Goal: Information Seeking & Learning: Check status

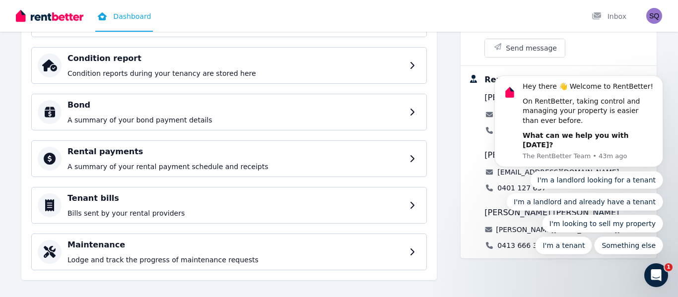
scroll to position [169, 0]
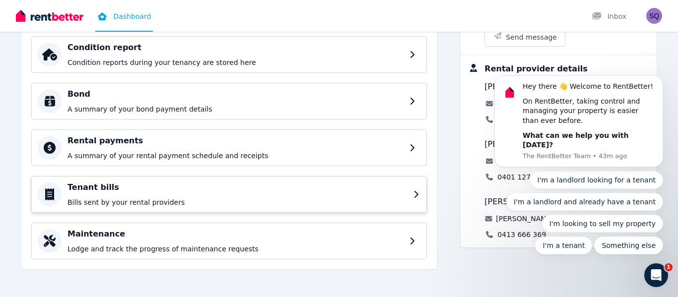
click at [413, 195] on div "Tenant bills Bills sent by your rental providers" at bounding box center [229, 194] width 396 height 37
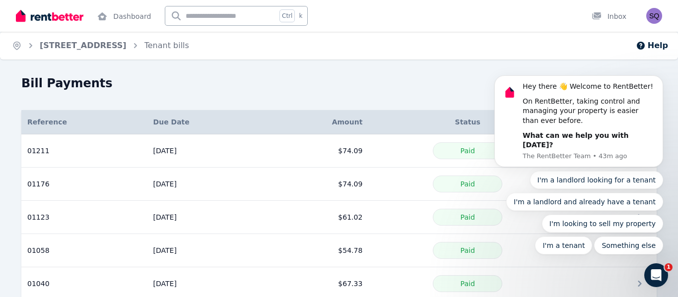
click at [654, 277] on icon "Open Intercom Messenger" at bounding box center [656, 276] width 7 height 8
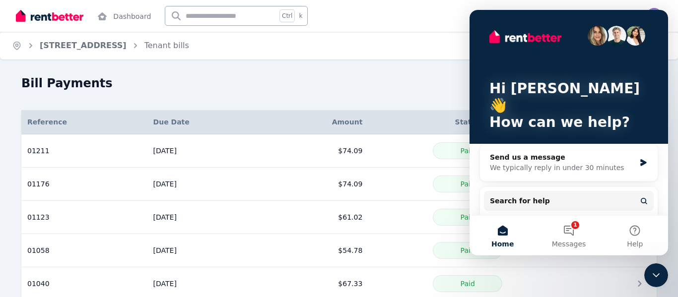
click at [383, 94] on div "Bill Payments" at bounding box center [336, 84] width 630 height 19
click at [392, 70] on div "Home 38 Bauhinia Street, Gatton Tenant bills Help Bill Payments Details Referen…" at bounding box center [339, 148] width 678 height 297
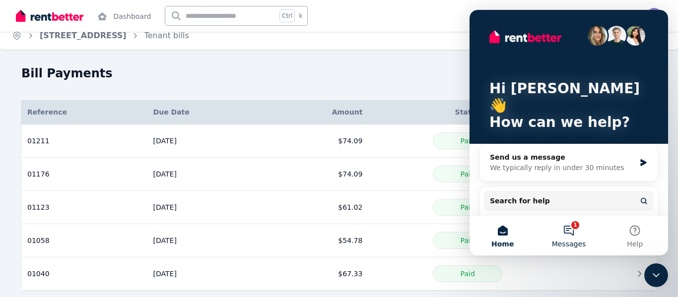
scroll to position [21, 0]
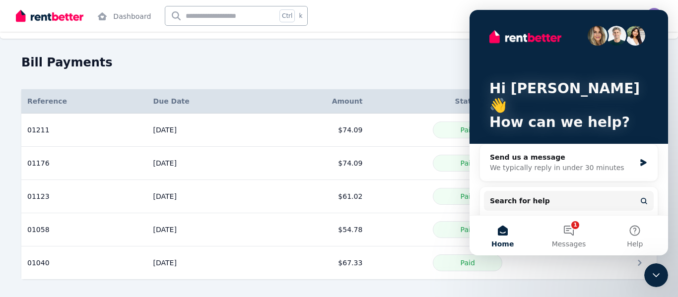
click at [659, 272] on icon "Close Intercom Messenger" at bounding box center [656, 276] width 12 height 12
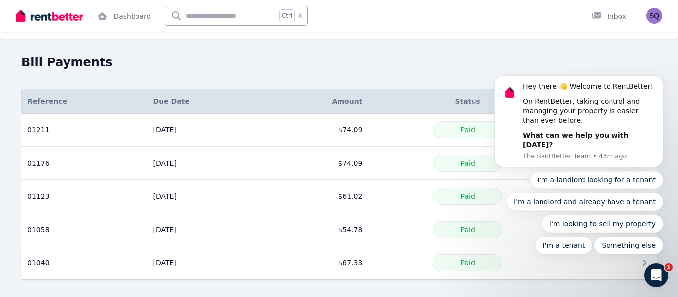
scroll to position [0, 0]
click at [268, 280] on div "Bill Payments Details Reference Due Date Amount Status Action 01211 Reference: …" at bounding box center [339, 176] width 678 height 243
click at [658, 81] on icon "Dismiss notification" at bounding box center [660, 78] width 5 height 5
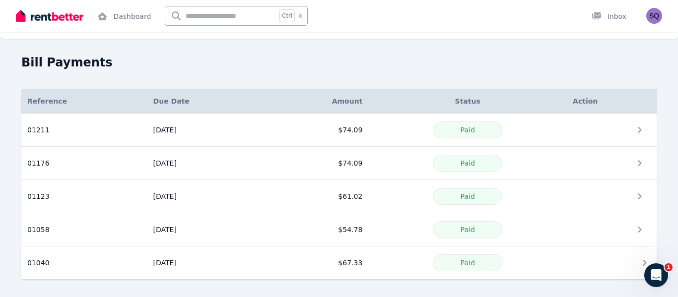
click at [556, 262] on div "Paid" at bounding box center [467, 263] width 187 height 17
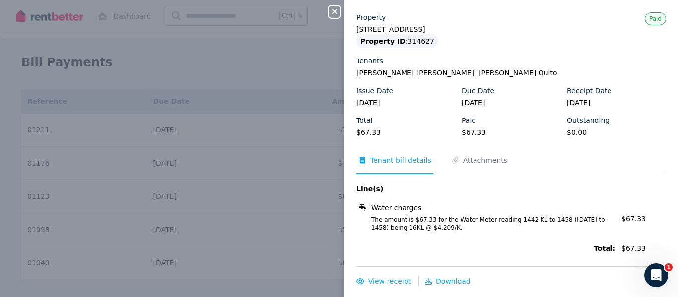
scroll to position [24, 0]
click at [490, 162] on span "Attachments" at bounding box center [485, 159] width 44 height 10
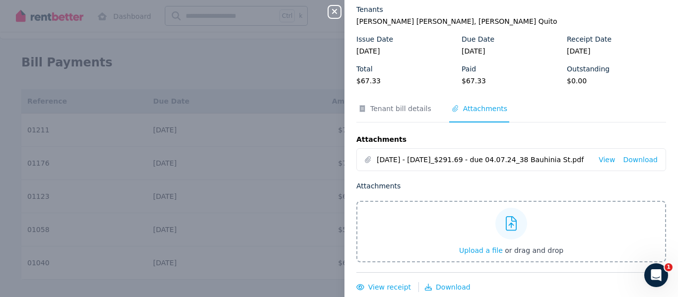
scroll to position [82, 0]
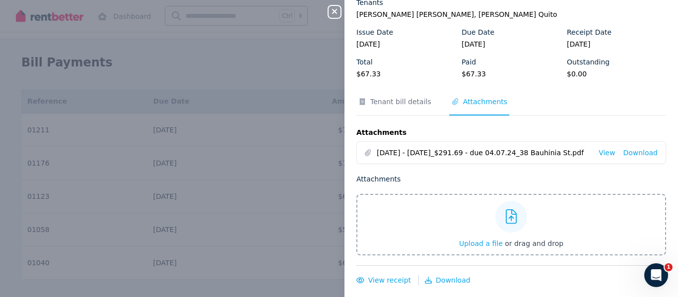
click at [273, 69] on div "Close panel Tenant Bill 01040 Property 38 Bauhinia Street, Gatton Property ID :…" at bounding box center [339, 148] width 678 height 297
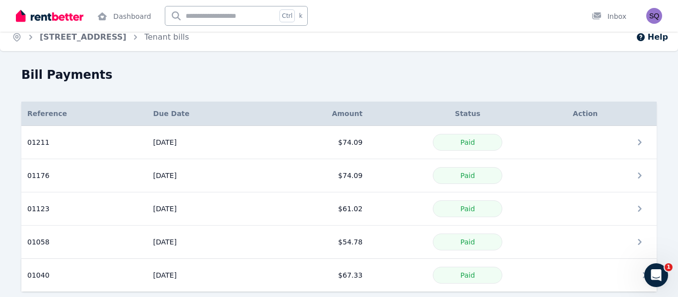
scroll to position [21, 0]
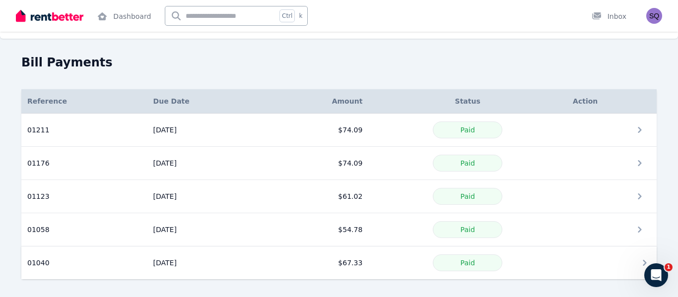
click at [338, 256] on td "$67.33" at bounding box center [317, 263] width 104 height 33
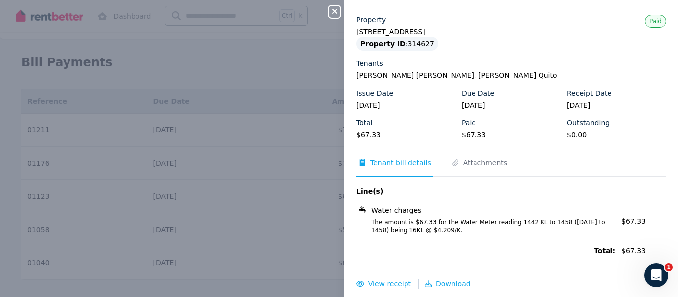
scroll to position [24, 0]
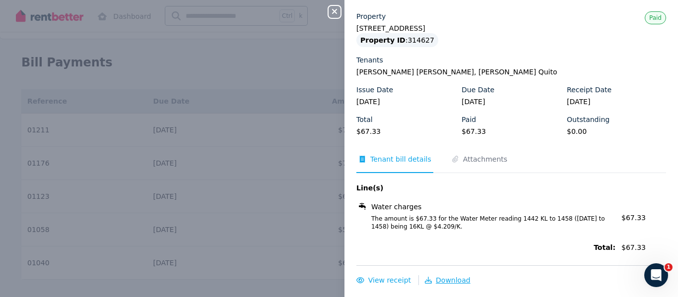
click at [446, 283] on span "Download" at bounding box center [453, 281] width 35 height 8
click at [0, 182] on div "Close panel Tenant Bill 01040 Property 38 Bauhinia Street, Gatton Property ID :…" at bounding box center [339, 148] width 678 height 297
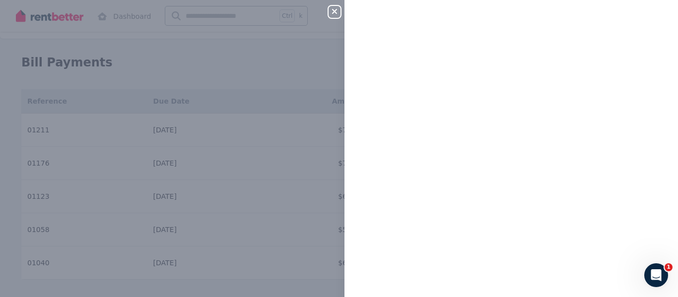
scroll to position [0, 0]
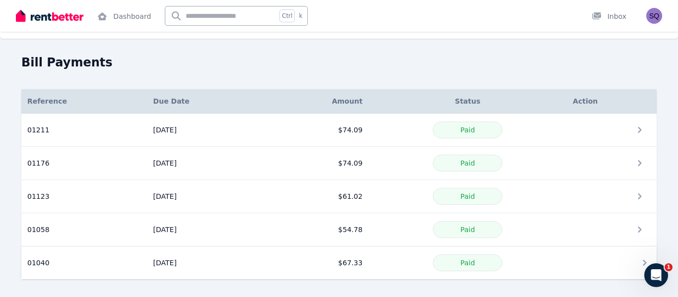
click at [605, 263] on td at bounding box center [612, 263] width 90 height 33
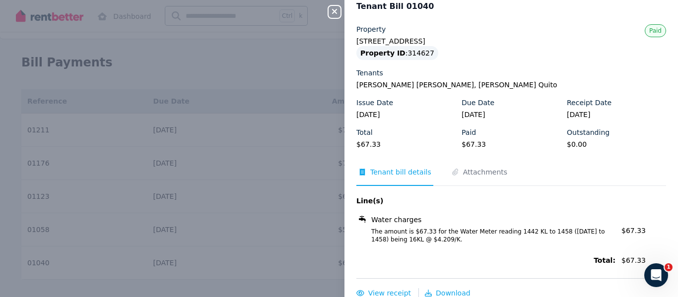
scroll to position [24, 0]
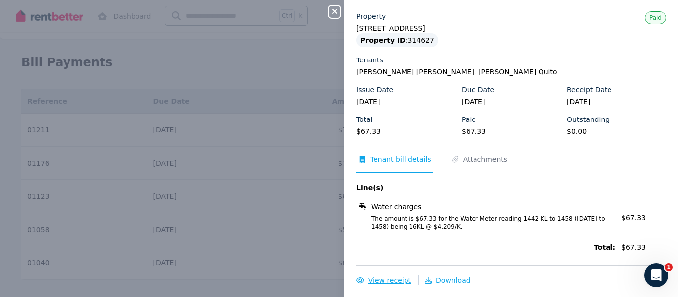
click at [405, 280] on span "View receipt" at bounding box center [389, 281] width 43 height 8
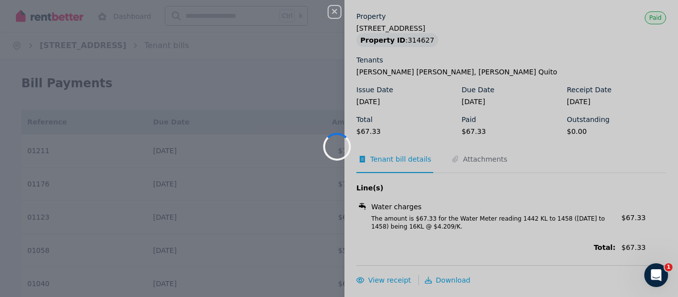
scroll to position [0, 0]
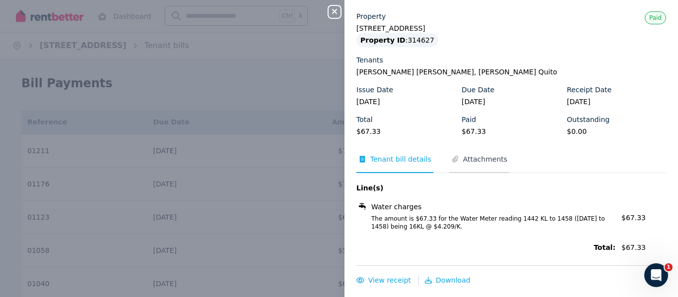
click at [481, 164] on span "Attachments" at bounding box center [479, 163] width 60 height 19
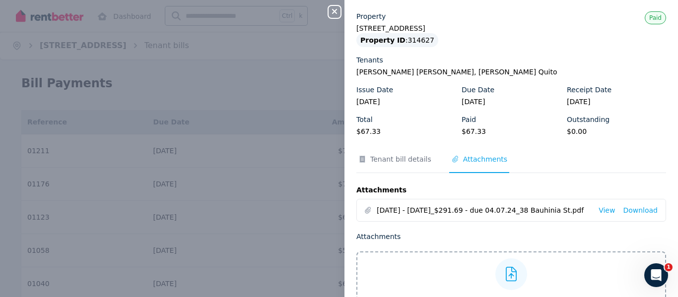
click at [491, 209] on span "21.02.24 - 19.05.24_$291.69 - due 04.07.24_38 Bauhinia St.pdf" at bounding box center [484, 211] width 214 height 10
click at [607, 211] on link "View" at bounding box center [607, 211] width 16 height 10
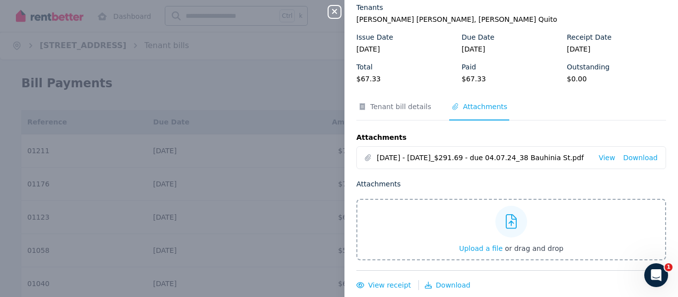
scroll to position [82, 0]
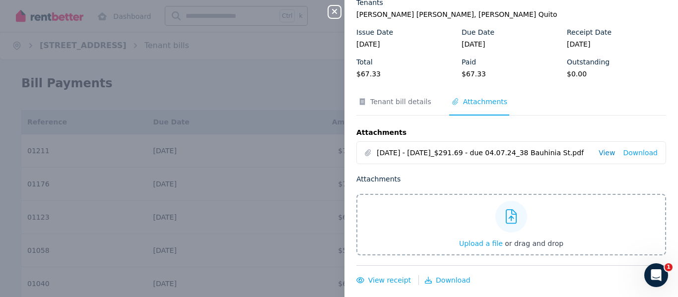
click at [611, 154] on link "View" at bounding box center [607, 153] width 16 height 10
click at [274, 102] on div "Close panel Tenant Bill 01040 Property 38 Bauhinia Street, Gatton Property ID :…" at bounding box center [339, 148] width 678 height 297
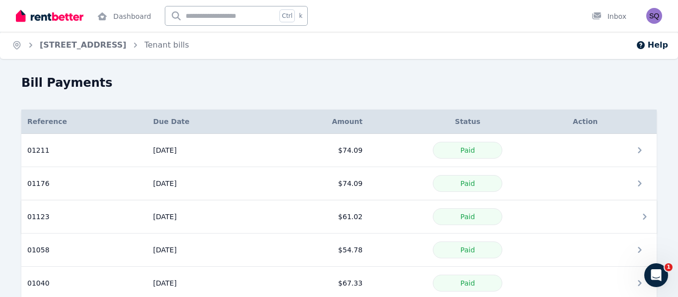
scroll to position [0, 0]
click at [540, 253] on div "Paid" at bounding box center [467, 250] width 187 height 17
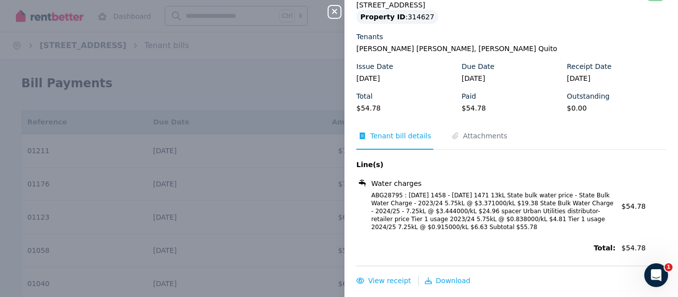
scroll to position [48, 0]
click at [451, 282] on span "Download" at bounding box center [453, 281] width 35 height 8
click at [449, 282] on span "Download" at bounding box center [453, 281] width 35 height 8
click at [453, 238] on div "Line(s) Water charges ABG28795 : 20/05/2024 1458 - 23/08/2024 1471 13kL State b…" at bounding box center [512, 207] width 310 height 96
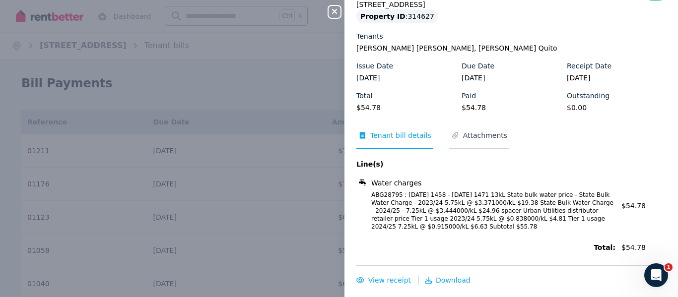
click at [463, 136] on span "Attachments" at bounding box center [485, 136] width 44 height 10
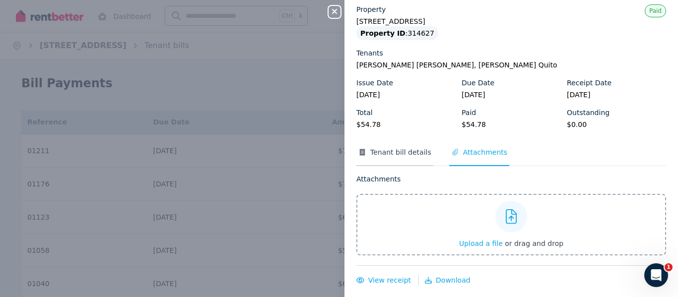
click at [393, 149] on span "Tenant bill details" at bounding box center [400, 152] width 61 height 10
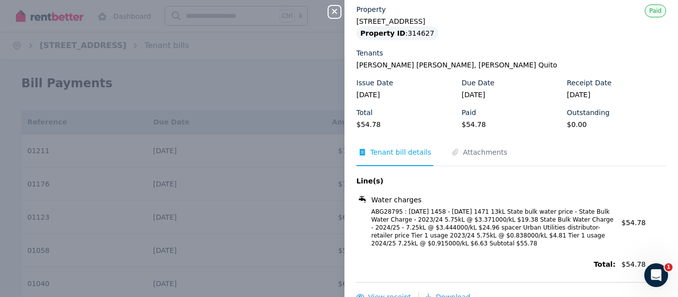
scroll to position [48, 0]
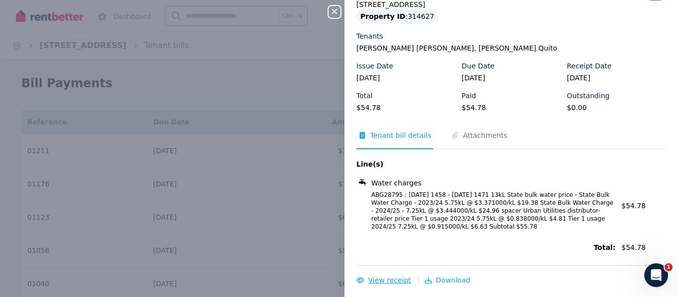
click at [396, 282] on span "View receipt" at bounding box center [389, 281] width 43 height 8
click at [436, 281] on span "Download" at bounding box center [453, 281] width 35 height 8
click at [198, 208] on div "Close panel Tenant Bill 01058 Property 38 Bauhinia Street, Gatton Property ID :…" at bounding box center [339, 148] width 678 height 297
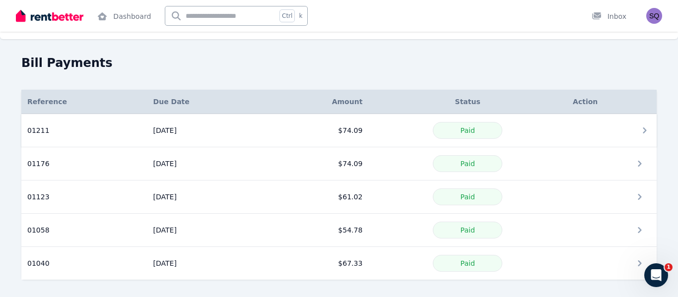
scroll to position [0, 0]
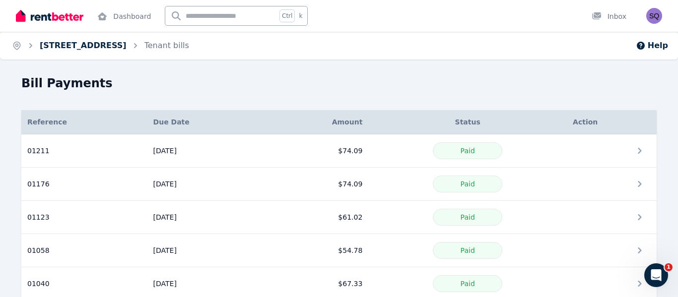
click at [115, 45] on link "[STREET_ADDRESS]" at bounding box center [83, 45] width 87 height 9
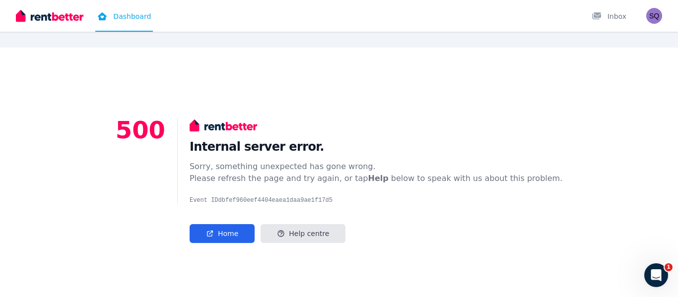
click at [435, 134] on div "Internal server error. Sorry, something unexpected has gone wrong. Please refre…" at bounding box center [369, 161] width 385 height 86
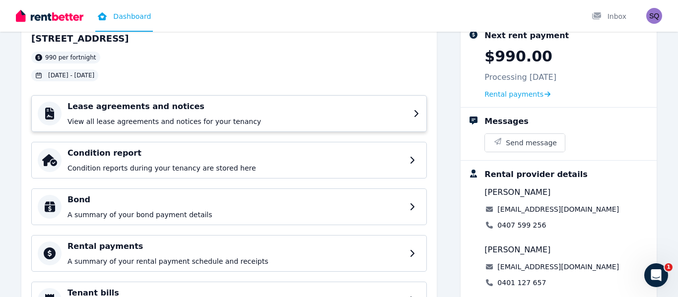
scroll to position [156, 0]
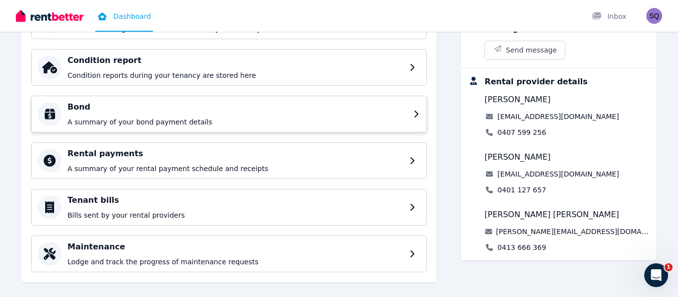
click at [256, 119] on p "A summary of your bond payment details" at bounding box center [238, 122] width 340 height 10
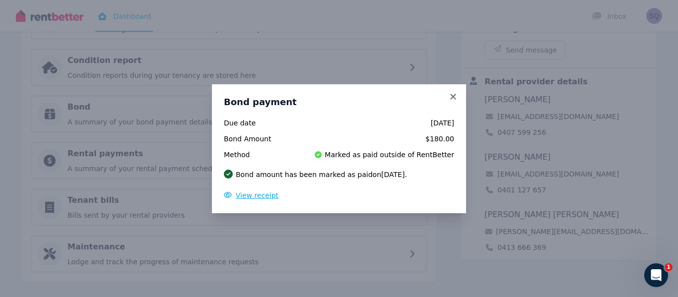
click at [266, 198] on span "View receipt" at bounding box center [257, 196] width 43 height 8
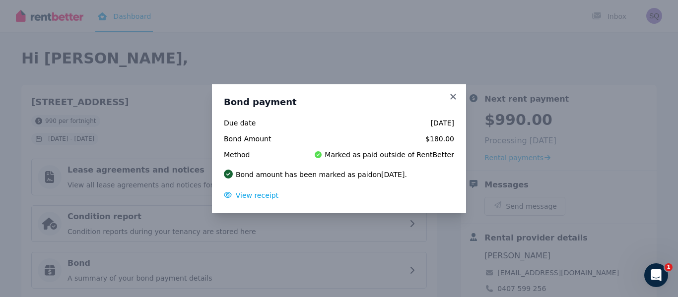
scroll to position [0, 0]
click at [453, 96] on icon at bounding box center [452, 96] width 5 height 5
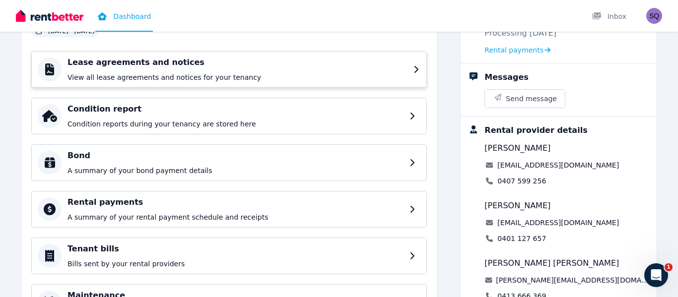
scroll to position [95, 0]
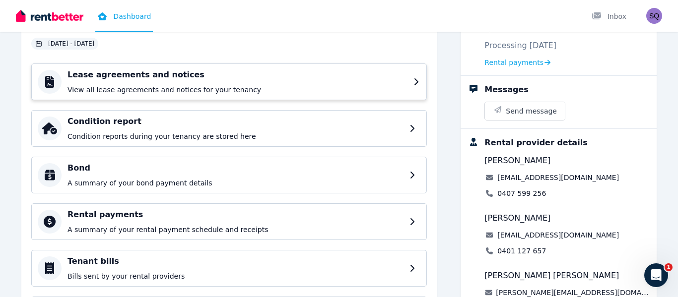
click at [216, 84] on div "Lease agreements and notices View all lease agreements and notices for your ten…" at bounding box center [238, 82] width 340 height 26
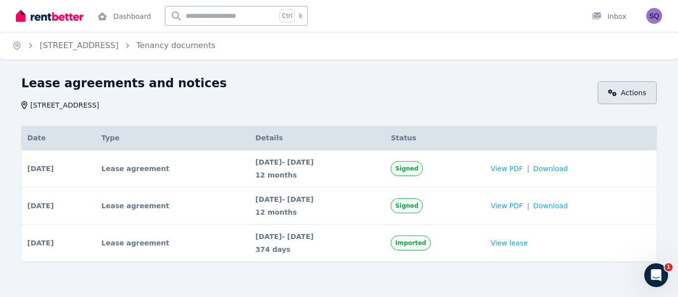
click at [610, 92] on link "Actions" at bounding box center [627, 92] width 59 height 23
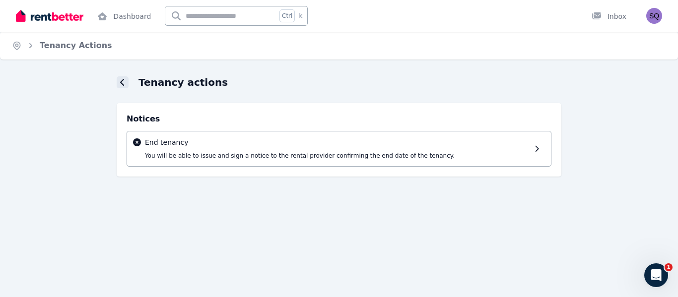
click at [122, 84] on icon at bounding box center [122, 82] width 4 height 7
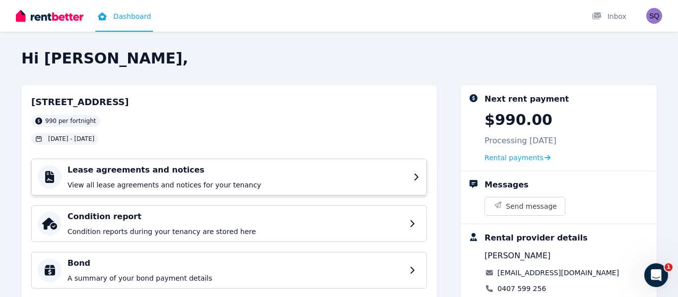
click at [194, 177] on div "Lease agreements and notices View all lease agreements and notices for your ten…" at bounding box center [238, 177] width 340 height 26
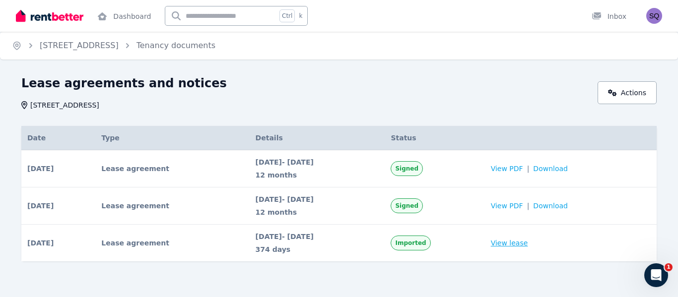
click at [520, 245] on link "View lease" at bounding box center [509, 243] width 37 height 10
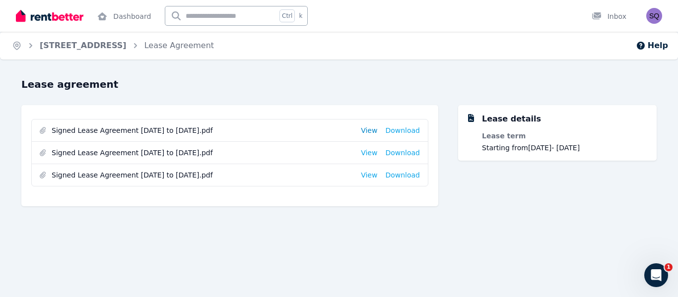
click at [371, 134] on link "View" at bounding box center [369, 131] width 16 height 10
click at [369, 154] on link "View" at bounding box center [369, 153] width 16 height 10
click at [377, 174] on link "View" at bounding box center [369, 175] width 16 height 10
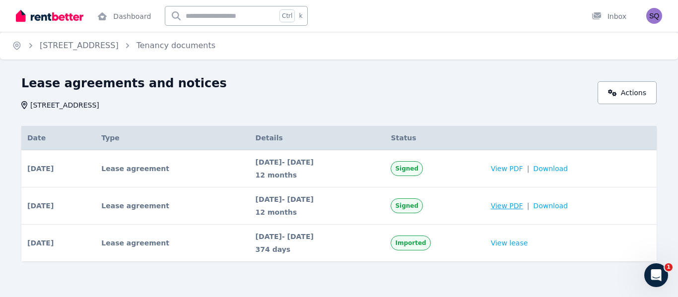
click at [523, 205] on span "View PDF" at bounding box center [507, 206] width 32 height 10
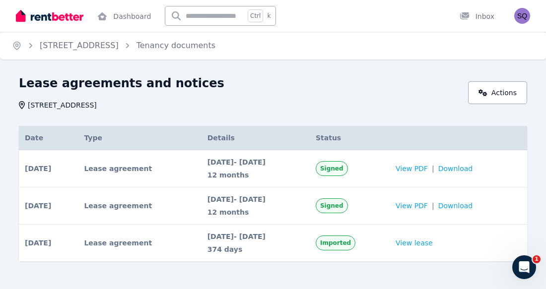
click at [78, 216] on td "[DATE] # 2 Lease agreement Signed Date [DATE] Details [DATE] - [DATE] 12 months…" at bounding box center [48, 206] width 59 height 37
click at [212, 243] on div "[DATE] - [DATE] 374 days" at bounding box center [256, 243] width 96 height 23
click at [233, 166] on span "[DATE] - [DATE]" at bounding box center [256, 162] width 96 height 10
click at [425, 170] on span "View PDF" at bounding box center [412, 169] width 32 height 10
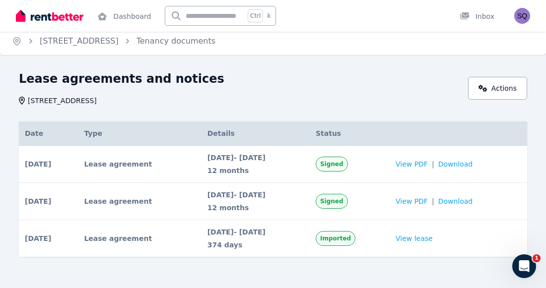
scroll to position [9, 0]
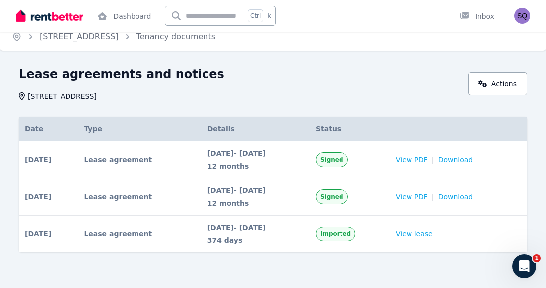
click at [107, 195] on td "Lease agreement" at bounding box center [139, 197] width 123 height 37
click at [78, 175] on td "[DATE] # 1 Lease agreement Signed Date [DATE] Details [DATE] - [DATE] 12 months…" at bounding box center [48, 160] width 59 height 37
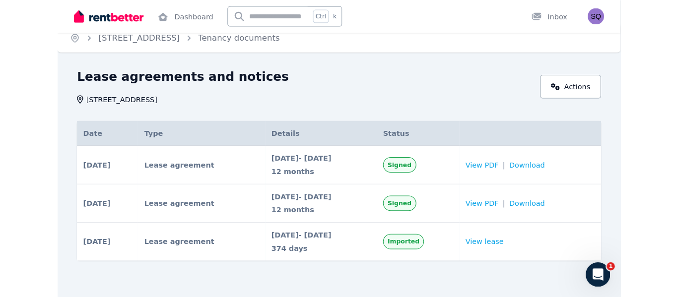
scroll to position [0, 0]
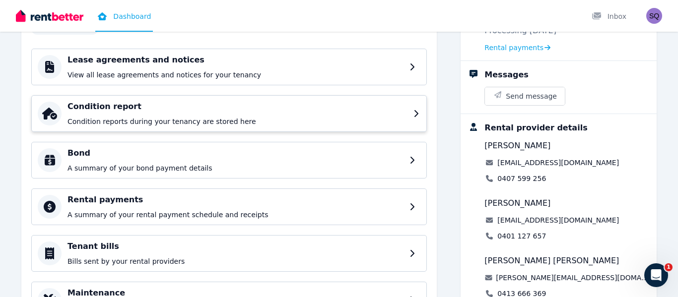
scroll to position [114, 0]
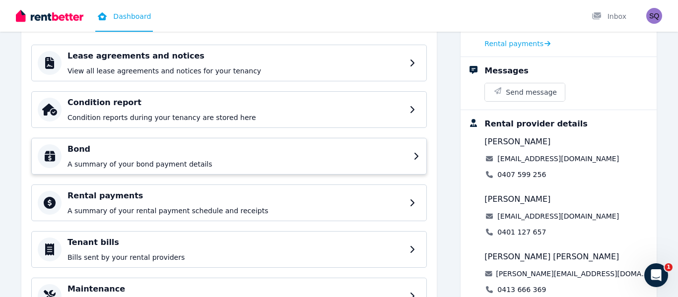
click at [221, 153] on h4 "Bond" at bounding box center [238, 150] width 340 height 12
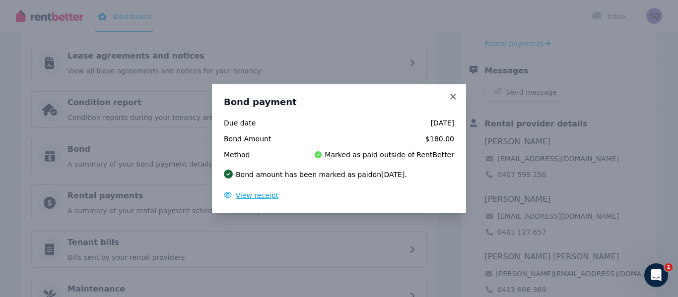
click at [261, 195] on span "View receipt" at bounding box center [257, 196] width 43 height 8
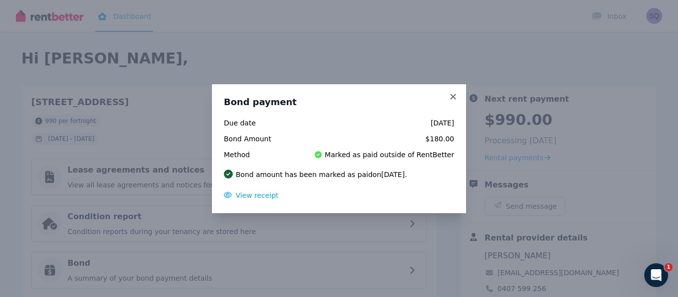
scroll to position [0, 0]
click at [582, 35] on div "Bond payment Due date [DATE] Bond Amount $180.00 Method Marked as paid outside …" at bounding box center [339, 148] width 678 height 297
click at [259, 200] on button "View receipt" at bounding box center [251, 196] width 55 height 10
click at [453, 97] on icon at bounding box center [452, 96] width 5 height 5
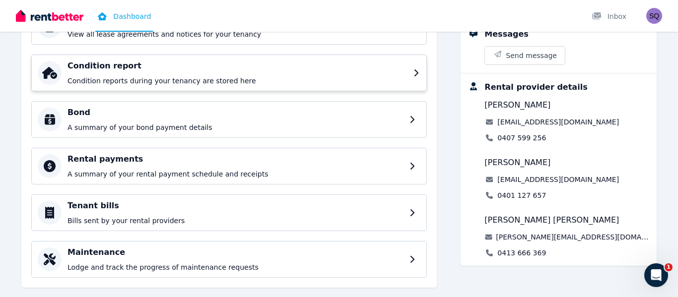
scroll to position [166, 0]
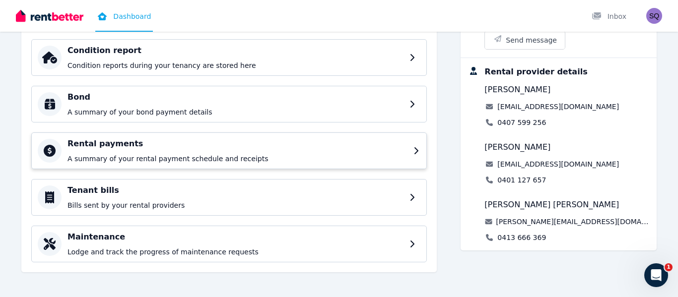
click at [244, 146] on h4 "Rental payments" at bounding box center [238, 144] width 340 height 12
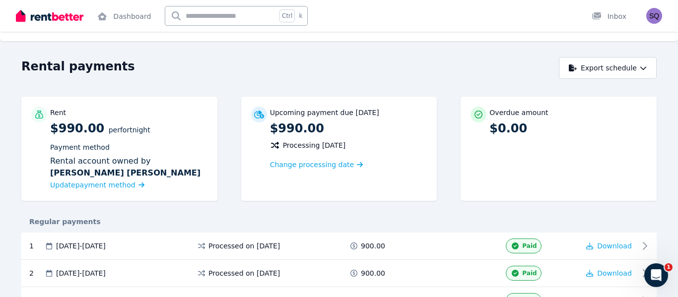
scroll to position [28, 0]
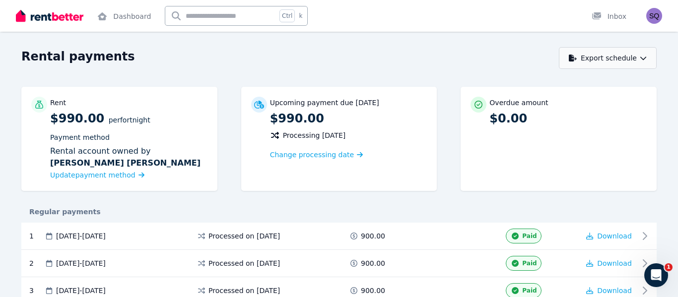
click at [577, 57] on icon "button" at bounding box center [573, 58] width 8 height 7
click at [577, 88] on p "PDF" at bounding box center [577, 84] width 21 height 10
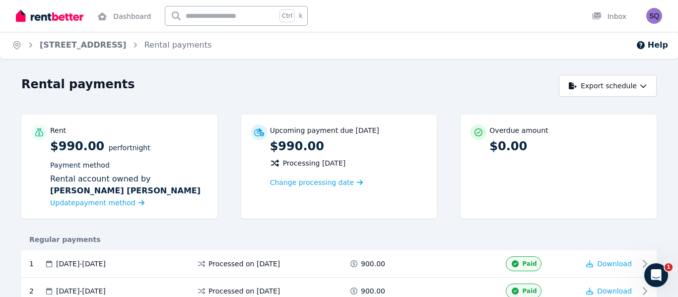
scroll to position [0, 0]
click at [127, 46] on link "[STREET_ADDRESS]" at bounding box center [83, 45] width 87 height 9
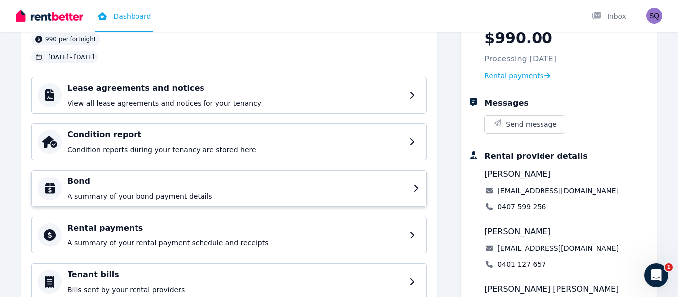
scroll to position [169, 0]
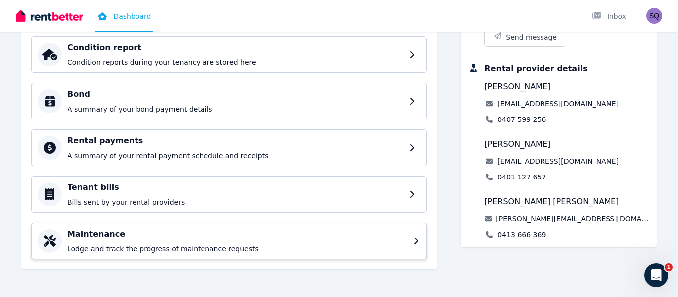
click at [328, 229] on h4 "Maintenance" at bounding box center [238, 234] width 340 height 12
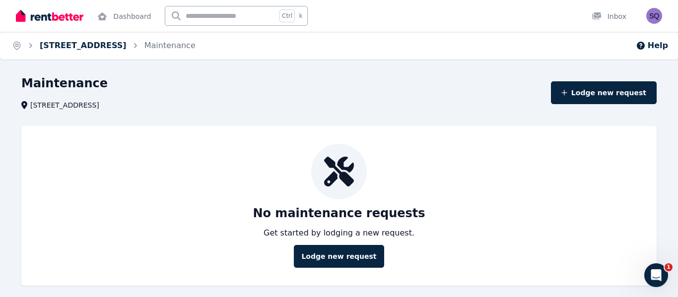
click at [118, 44] on link "[STREET_ADDRESS]" at bounding box center [83, 45] width 87 height 9
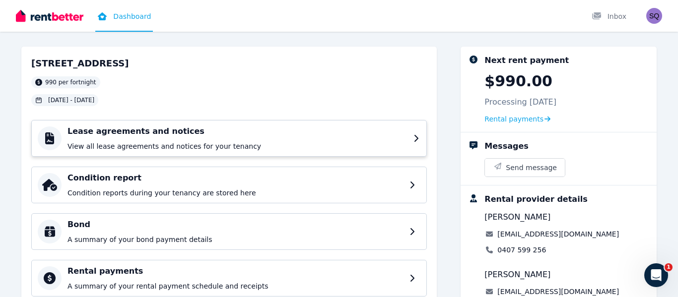
scroll to position [63, 0]
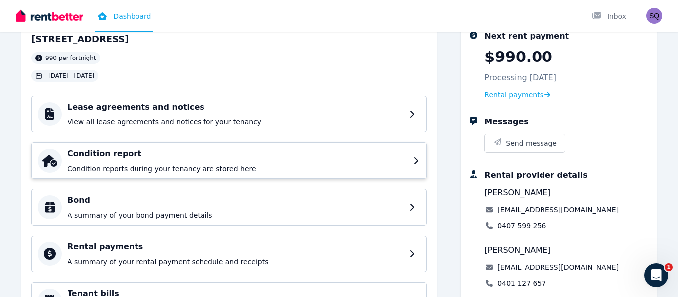
click at [266, 167] on p "Condition reports during your tenancy are stored here" at bounding box center [238, 169] width 340 height 10
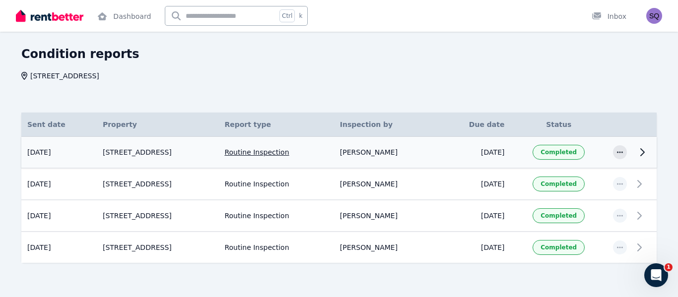
scroll to position [49, 0]
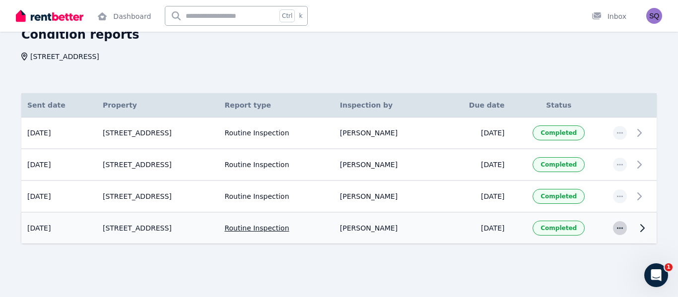
click at [623, 227] on icon "button" at bounding box center [620, 228] width 8 height 7
click at [595, 267] on div at bounding box center [339, 271] width 636 height 18
click at [608, 194] on td at bounding box center [620, 197] width 26 height 32
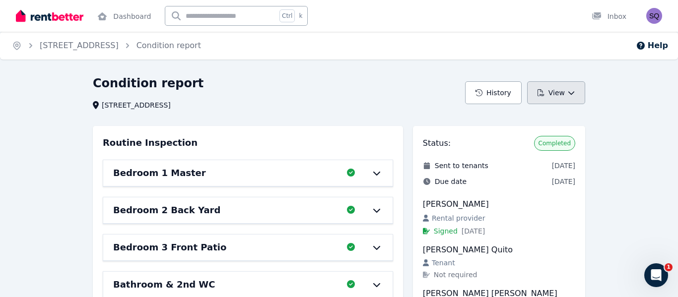
click at [563, 98] on button "View" at bounding box center [556, 92] width 58 height 23
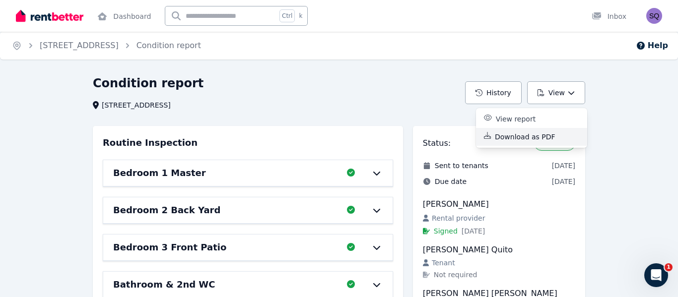
click at [545, 139] on p "Download as PDF" at bounding box center [529, 137] width 69 height 10
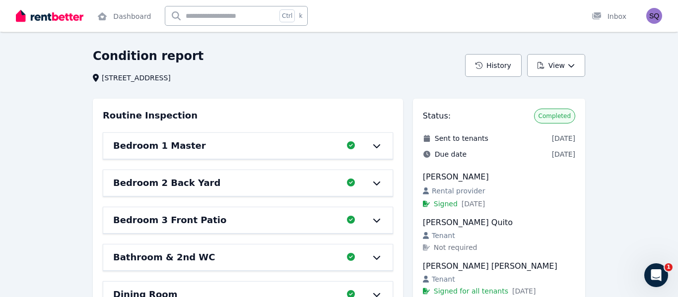
scroll to position [27, 0]
click at [494, 65] on button "History" at bounding box center [493, 66] width 57 height 23
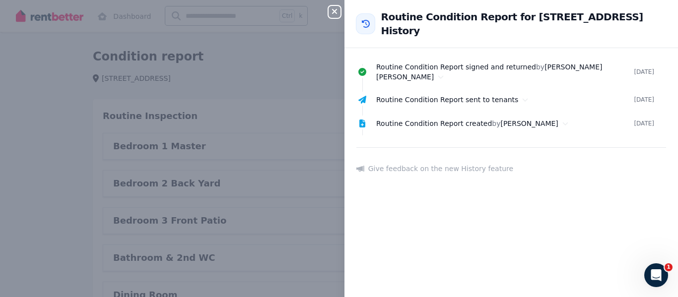
click at [335, 11] on icon "button" at bounding box center [334, 11] width 5 height 5
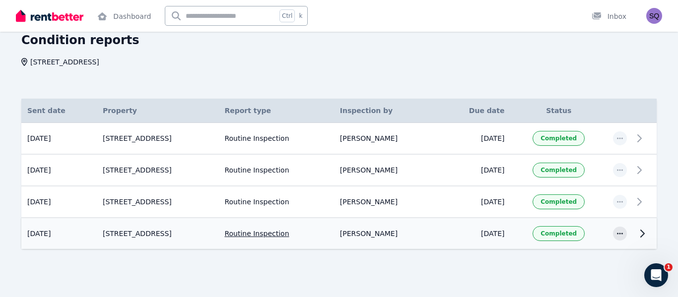
scroll to position [49, 0]
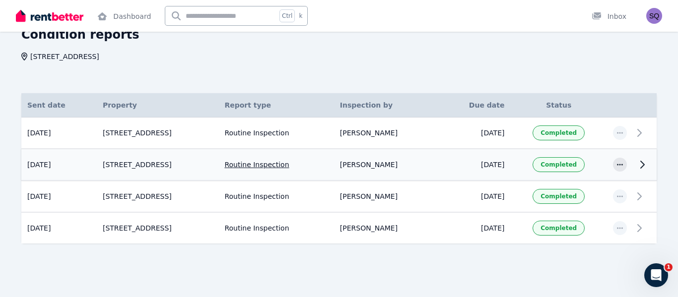
click at [289, 166] on td "Routine Inspection" at bounding box center [275, 165] width 115 height 32
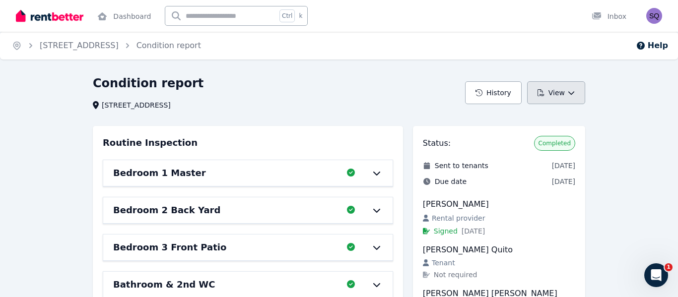
click at [552, 95] on button "View" at bounding box center [556, 92] width 58 height 23
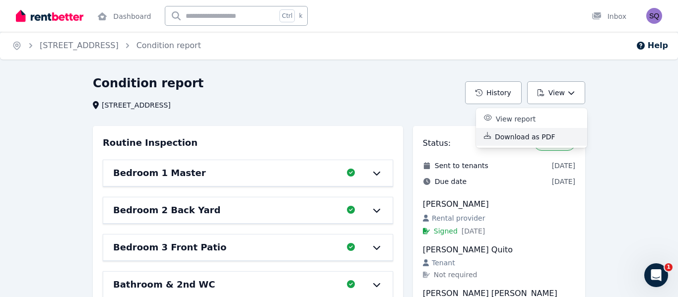
click at [515, 140] on p "Download as PDF" at bounding box center [529, 137] width 69 height 10
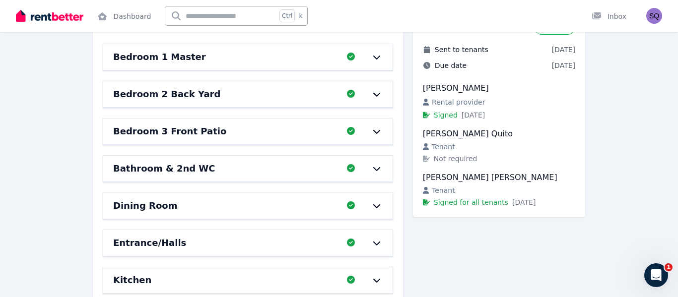
scroll to position [124, 0]
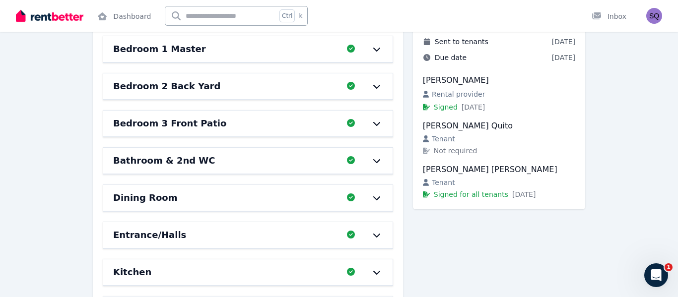
click at [640, 131] on div "Condition report [STREET_ADDRESS] History View Routine Inspection Bedroom 1 Mas…" at bounding box center [339, 300] width 678 height 698
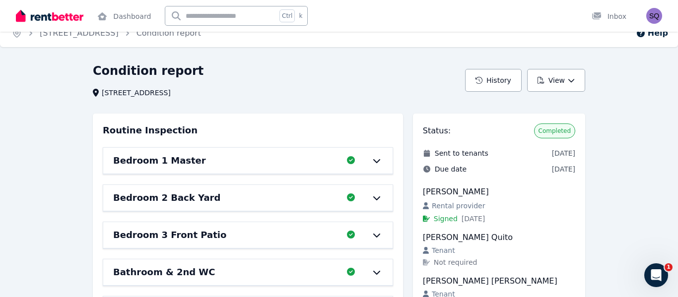
scroll to position [0, 0]
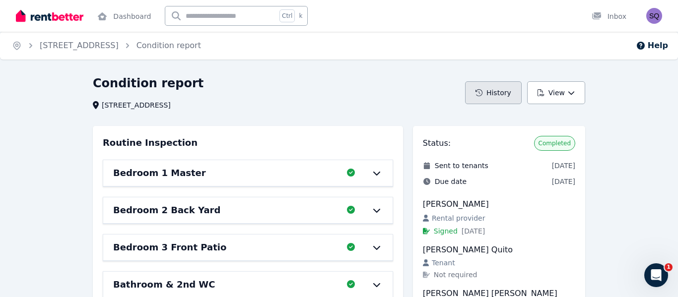
click at [488, 88] on button "History" at bounding box center [493, 92] width 57 height 23
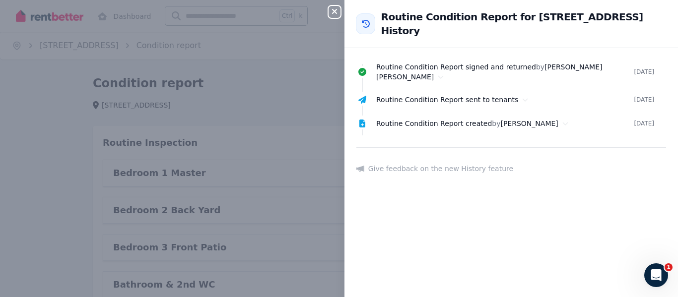
click at [331, 16] on button "Close panel" at bounding box center [335, 12] width 12 height 12
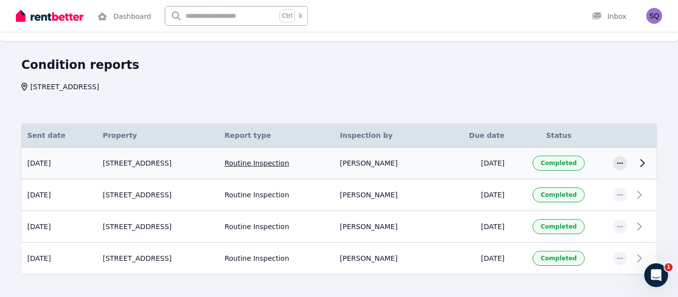
scroll to position [24, 0]
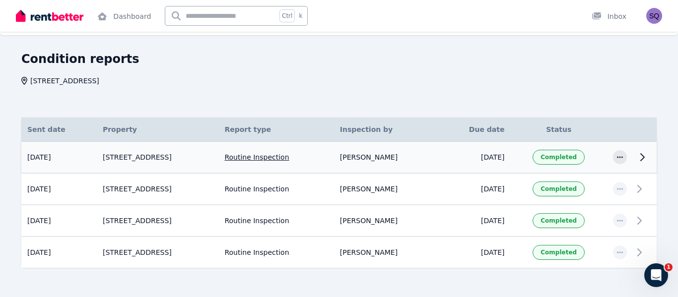
click at [448, 159] on td "[DATE]" at bounding box center [475, 158] width 72 height 32
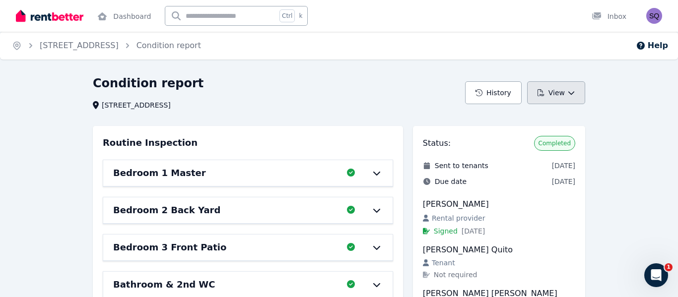
click at [546, 100] on button "View" at bounding box center [556, 92] width 58 height 23
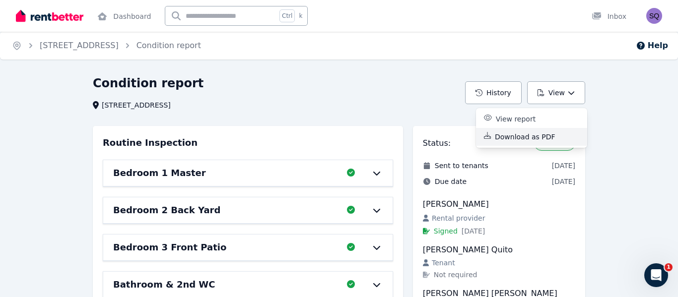
click at [517, 139] on p "Download as PDF" at bounding box center [529, 137] width 69 height 10
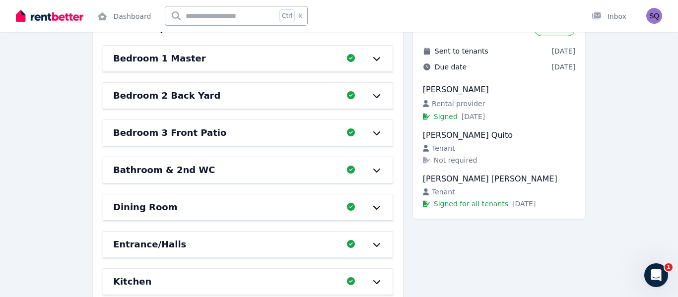
scroll to position [138, 0]
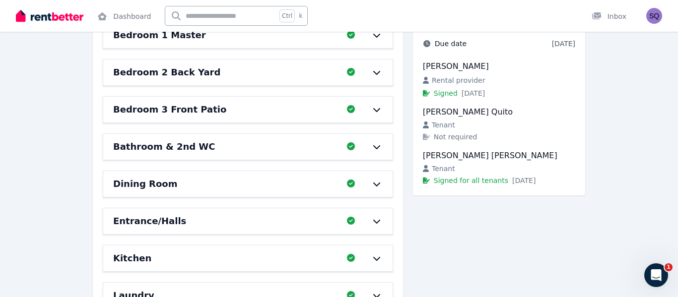
click at [671, 111] on div "Condition report [STREET_ADDRESS] History View Routine Inspection Bedroom 1 Mas…" at bounding box center [339, 286] width 678 height 698
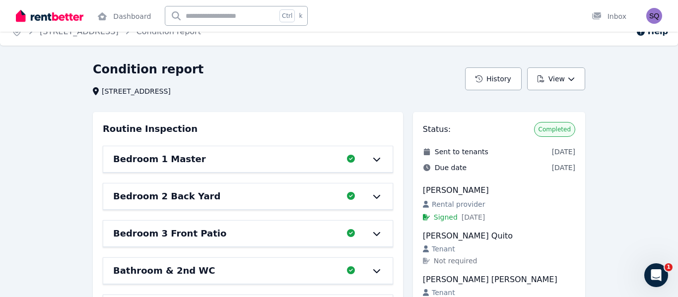
scroll to position [0, 0]
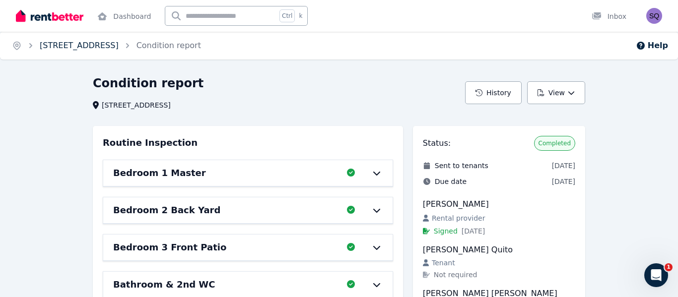
click at [119, 43] on link "[STREET_ADDRESS]" at bounding box center [79, 45] width 79 height 9
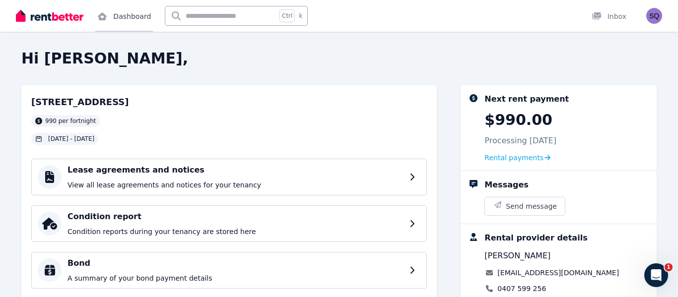
click at [131, 12] on link "Dashboard" at bounding box center [124, 16] width 58 height 32
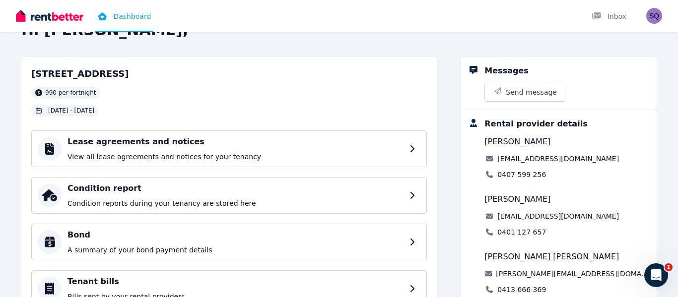
scroll to position [36, 0]
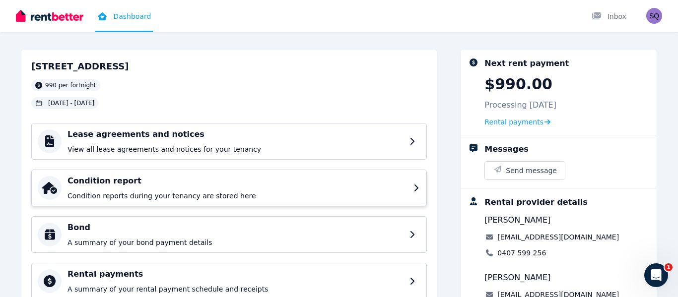
click at [193, 188] on div "Condition report Condition reports during your tenancy are stored here" at bounding box center [238, 188] width 340 height 26
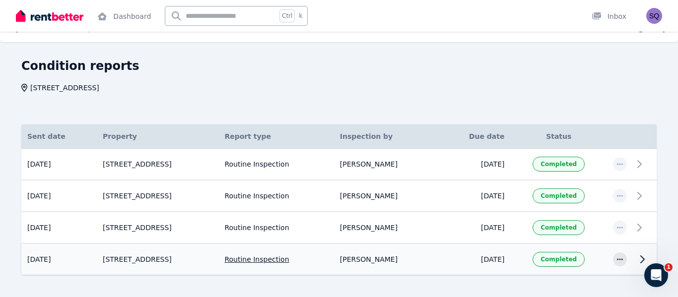
scroll to position [49, 0]
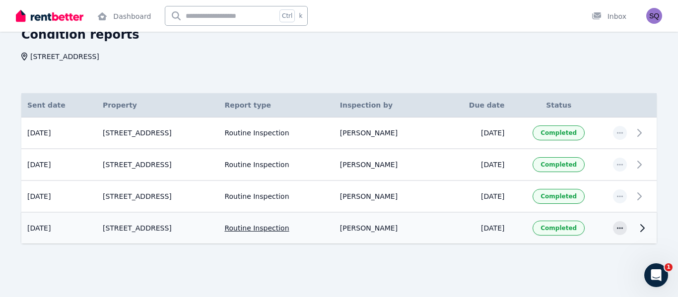
click at [499, 226] on td "[DATE]" at bounding box center [475, 228] width 72 height 31
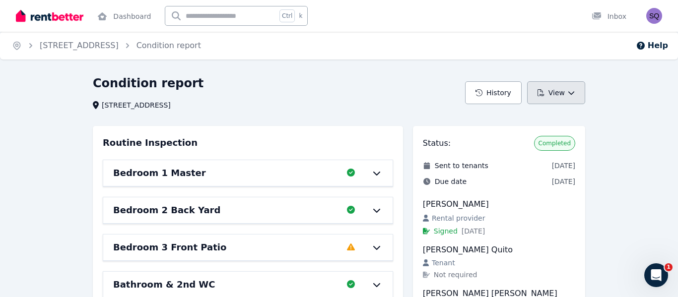
click at [558, 97] on button "View" at bounding box center [556, 92] width 58 height 23
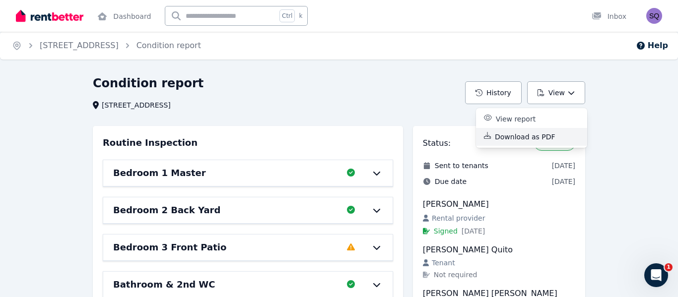
click at [541, 135] on p "Download as PDF" at bounding box center [529, 137] width 69 height 10
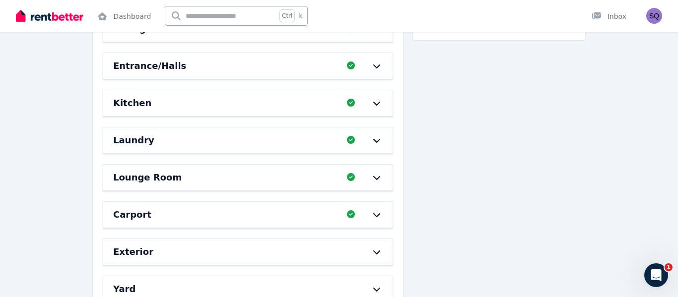
scroll to position [295, 0]
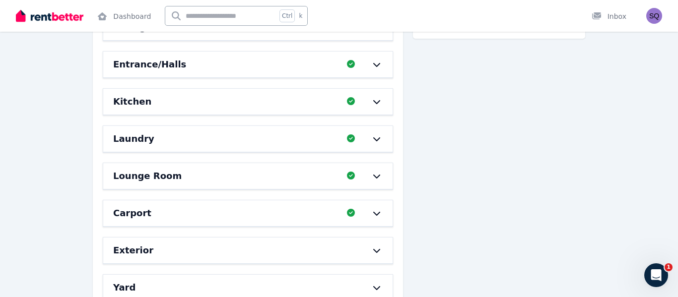
click at [536, 236] on div "Status: Completed Sent to tenants [DATE] Due date [DATE] [PERSON_NAME] Rental p…" at bounding box center [499, 173] width 172 height 685
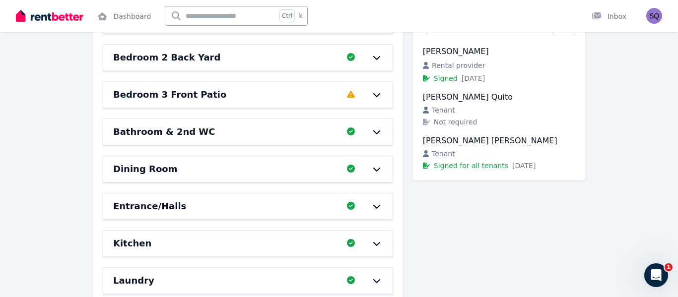
scroll to position [0, 0]
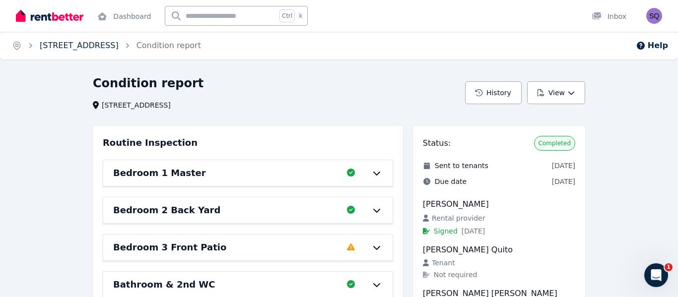
click at [119, 45] on link "[STREET_ADDRESS]" at bounding box center [79, 45] width 79 height 9
